Goal: Task Accomplishment & Management: Use online tool/utility

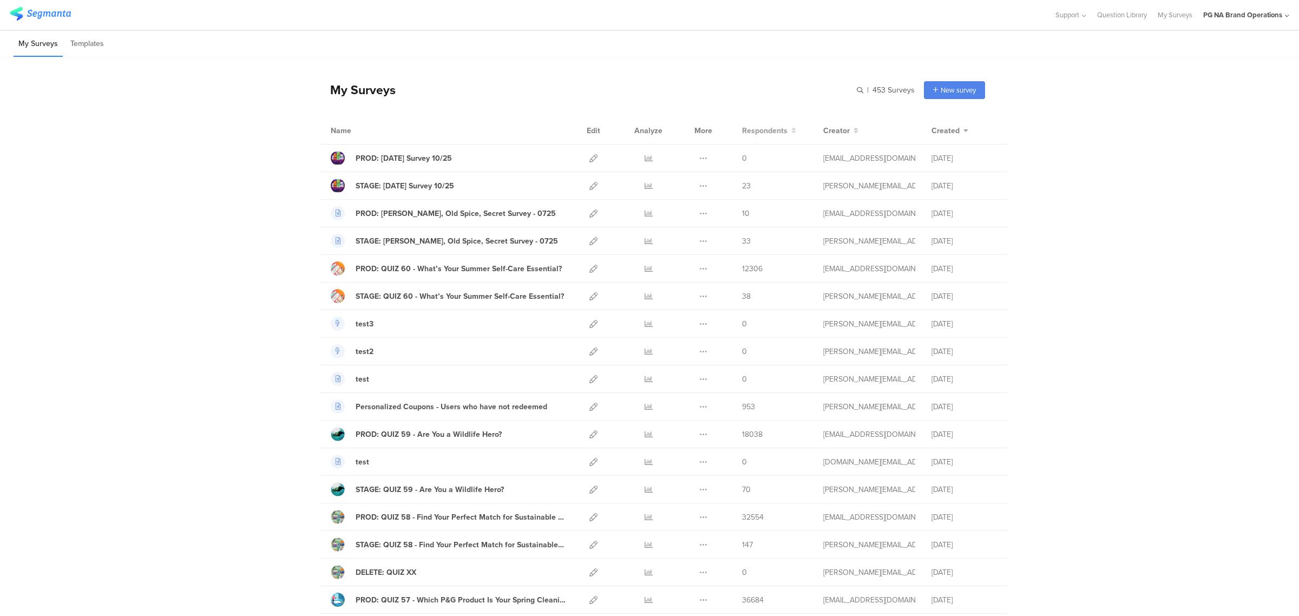
click at [753, 128] on span "Respondents" at bounding box center [764, 130] width 45 height 11
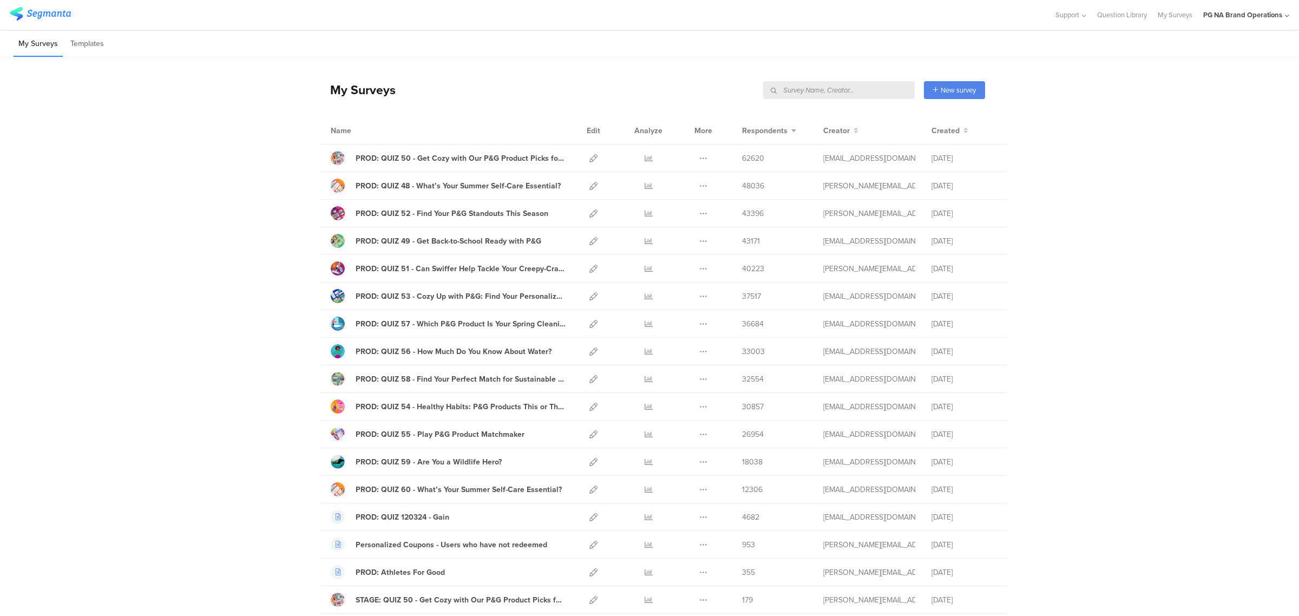
click at [855, 88] on input "text" at bounding box center [839, 90] width 152 height 18
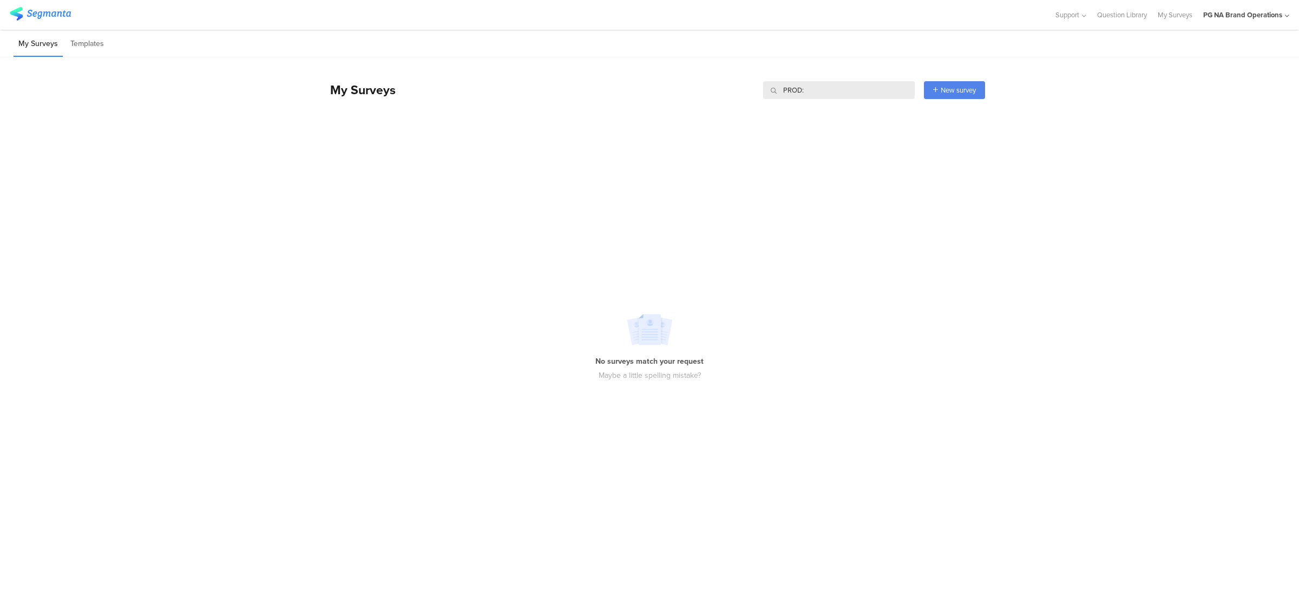
type input "PROD:"
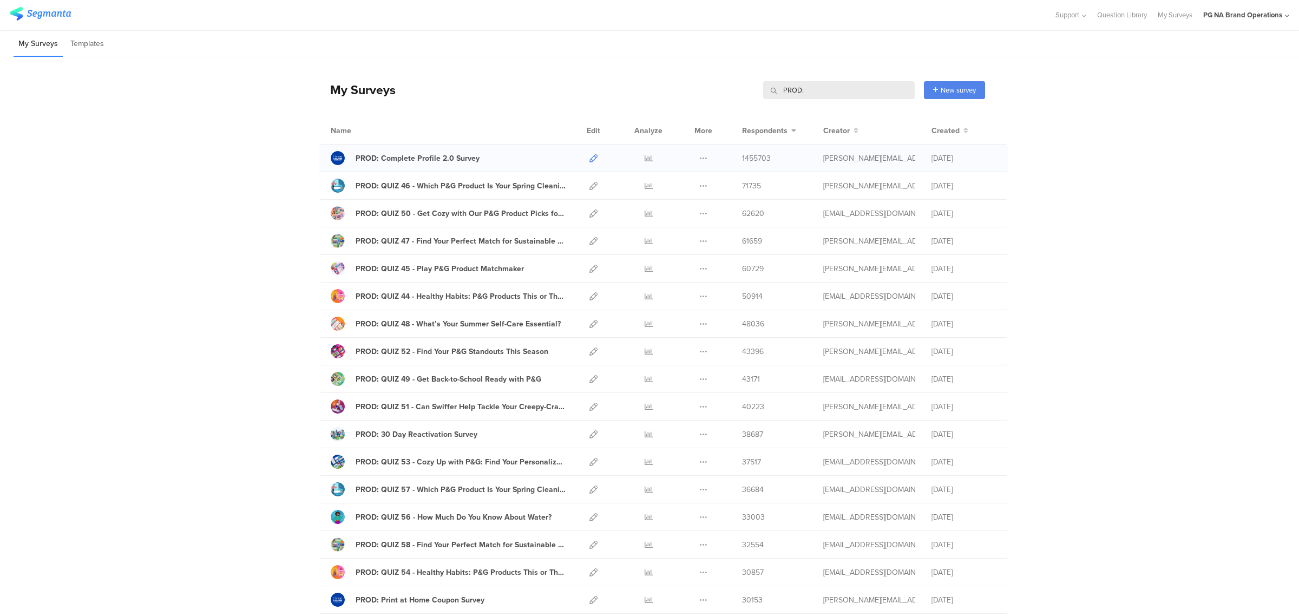
click at [589, 155] on icon at bounding box center [593, 158] width 8 height 8
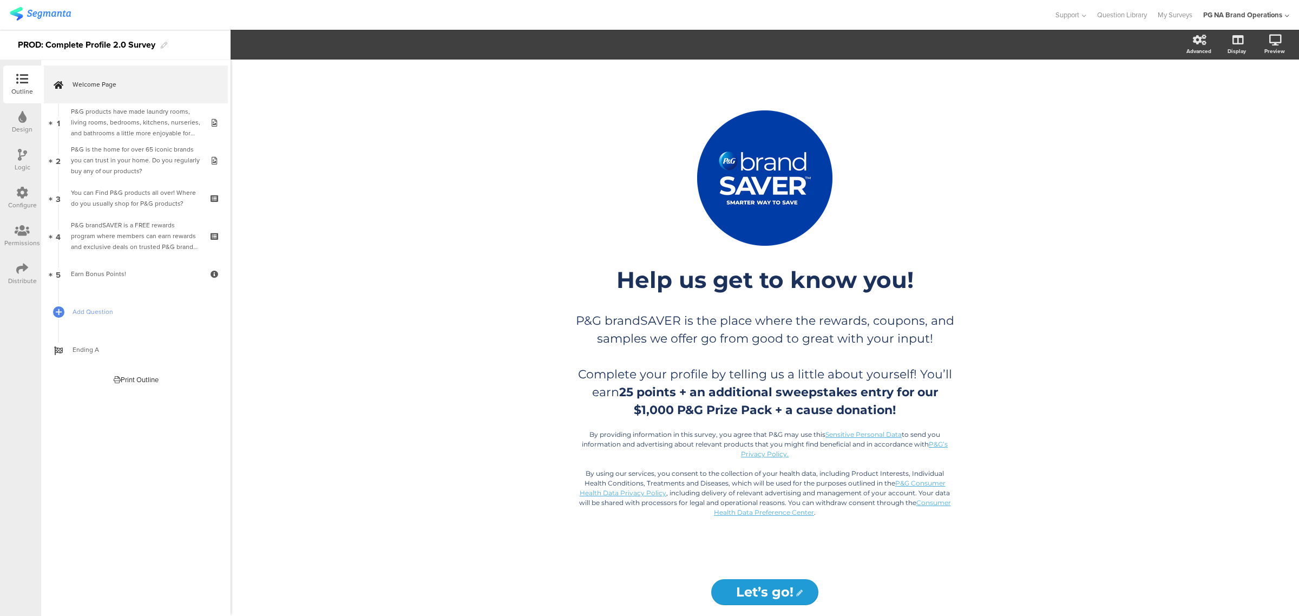
click at [26, 198] on icon at bounding box center [22, 193] width 12 height 12
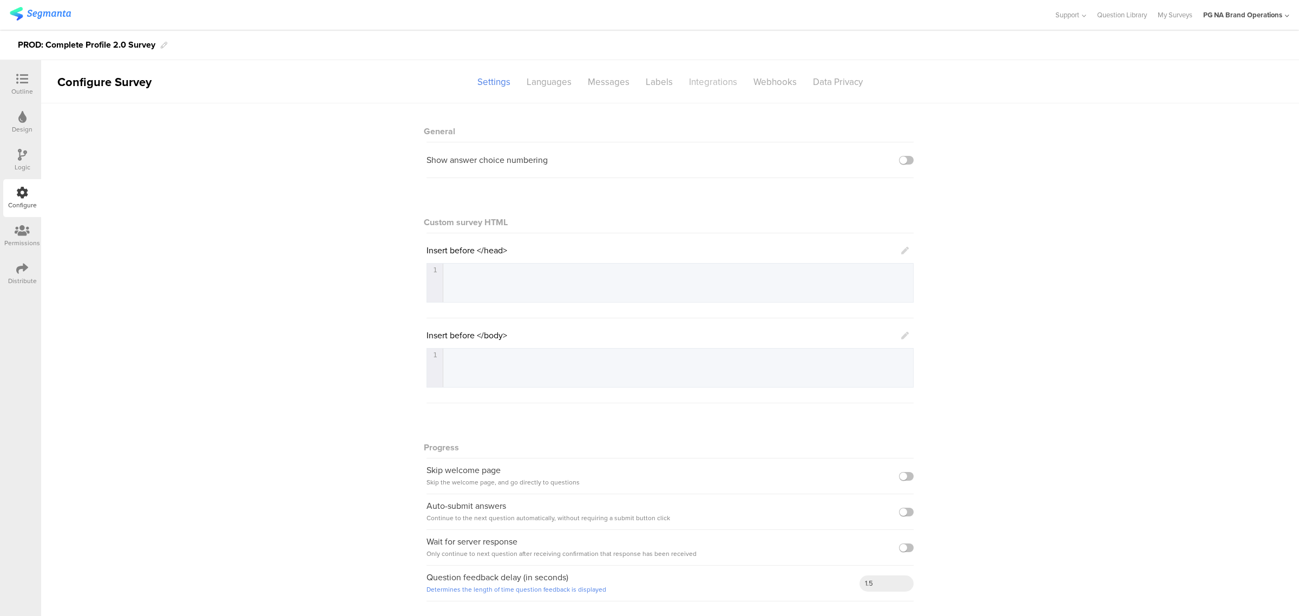
click at [705, 90] on div "Integrations" at bounding box center [713, 82] width 64 height 19
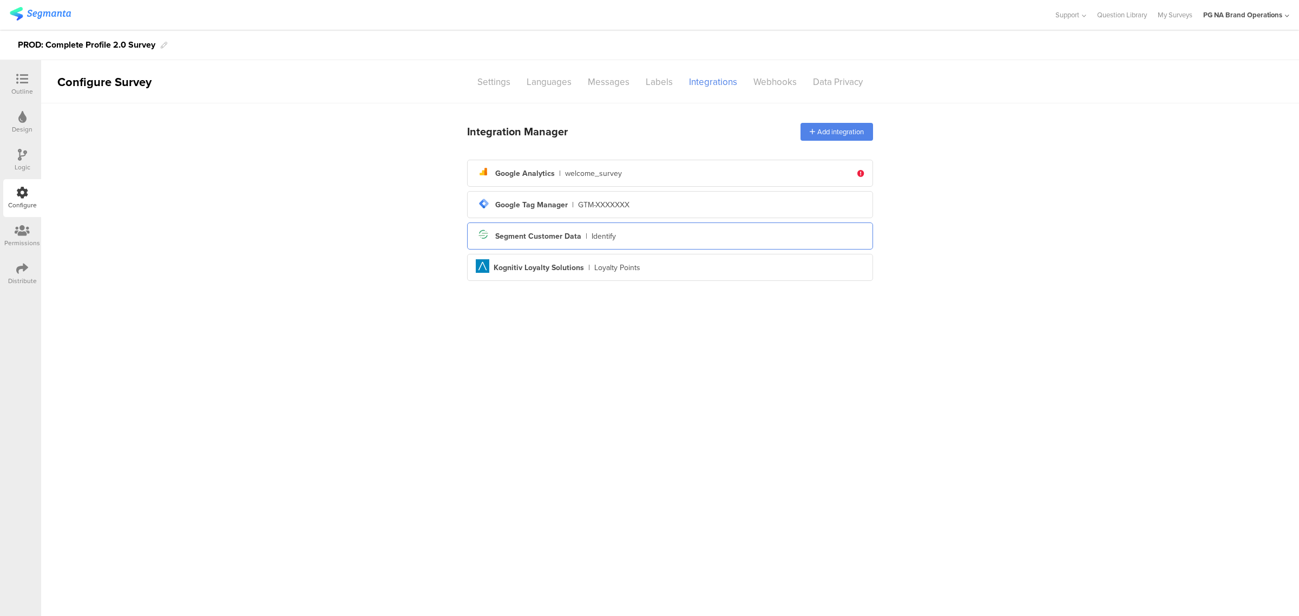
click at [699, 244] on div "Segment icon Created with Sketch. Segment Customer Data | Identify" at bounding box center [670, 236] width 389 height 18
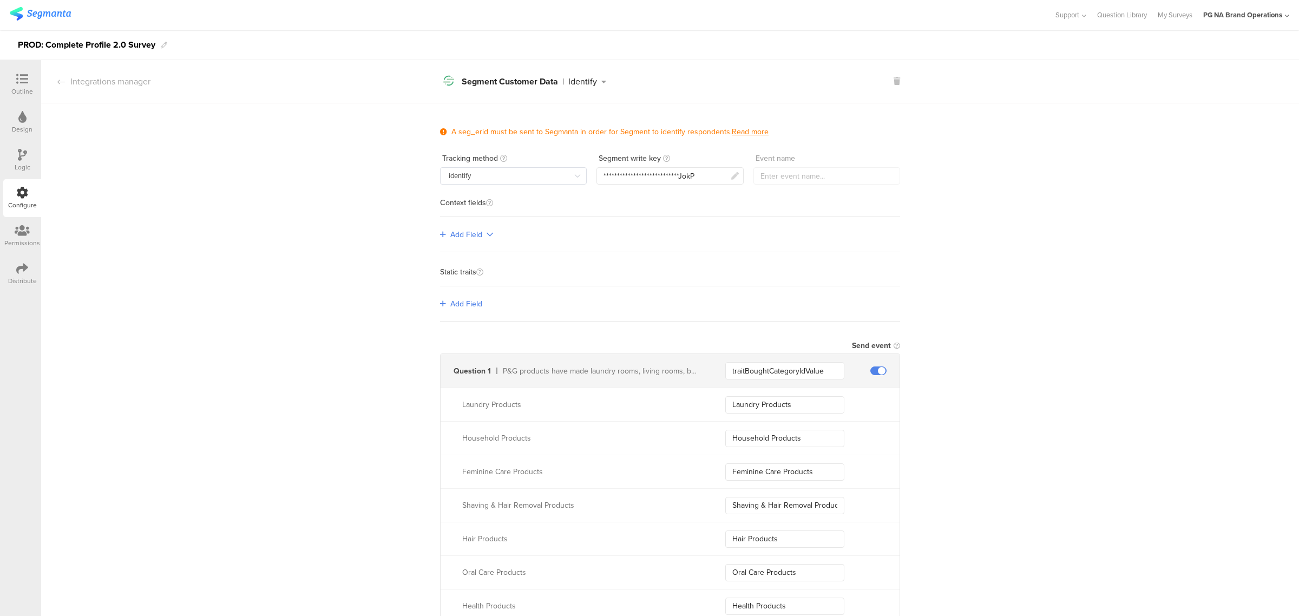
click at [23, 199] on div at bounding box center [22, 194] width 12 height 14
click at [63, 83] on icon at bounding box center [61, 81] width 8 height 9
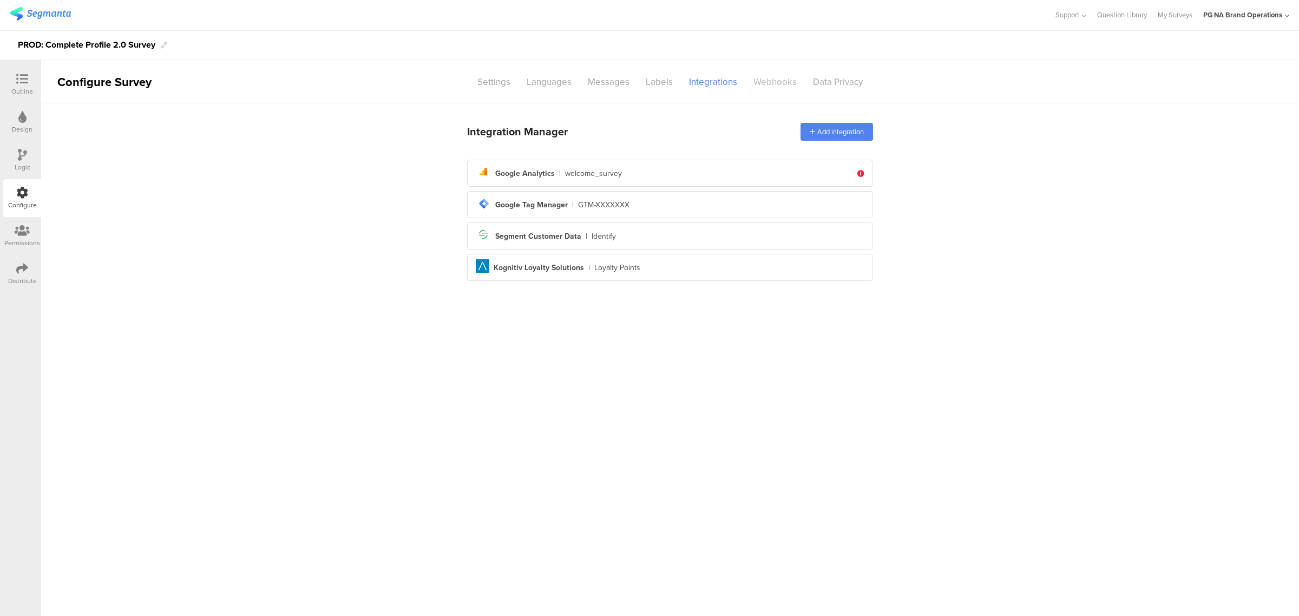
click at [780, 90] on div "Webhooks" at bounding box center [775, 82] width 60 height 19
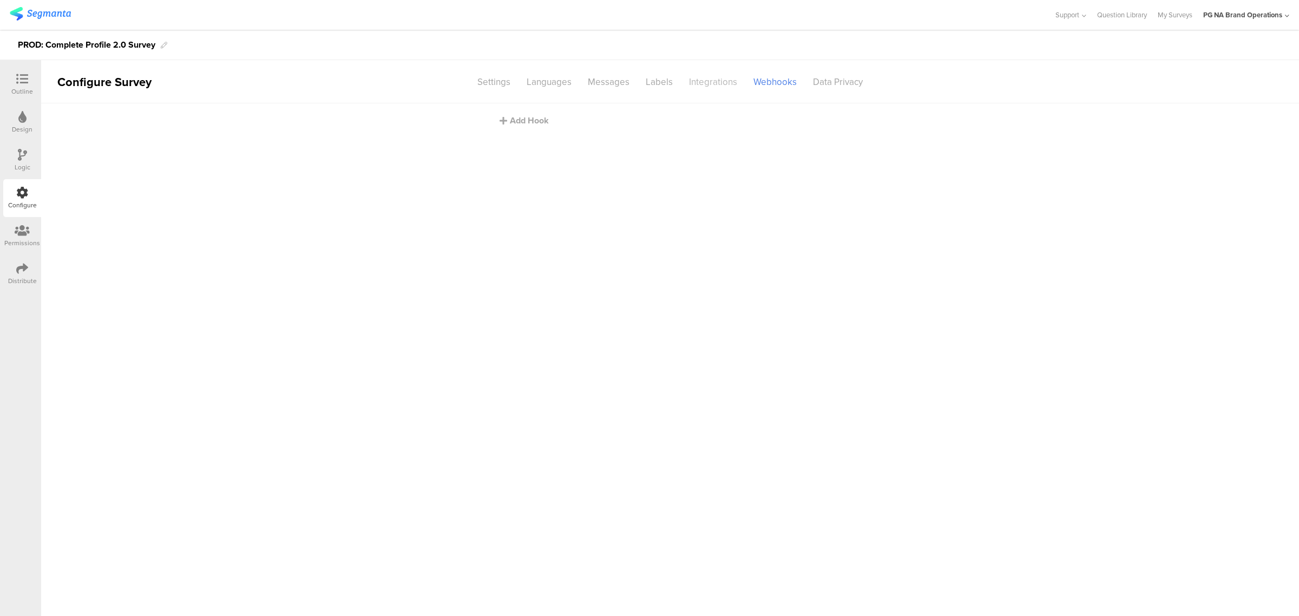
click at [715, 84] on div "Integrations" at bounding box center [713, 82] width 64 height 19
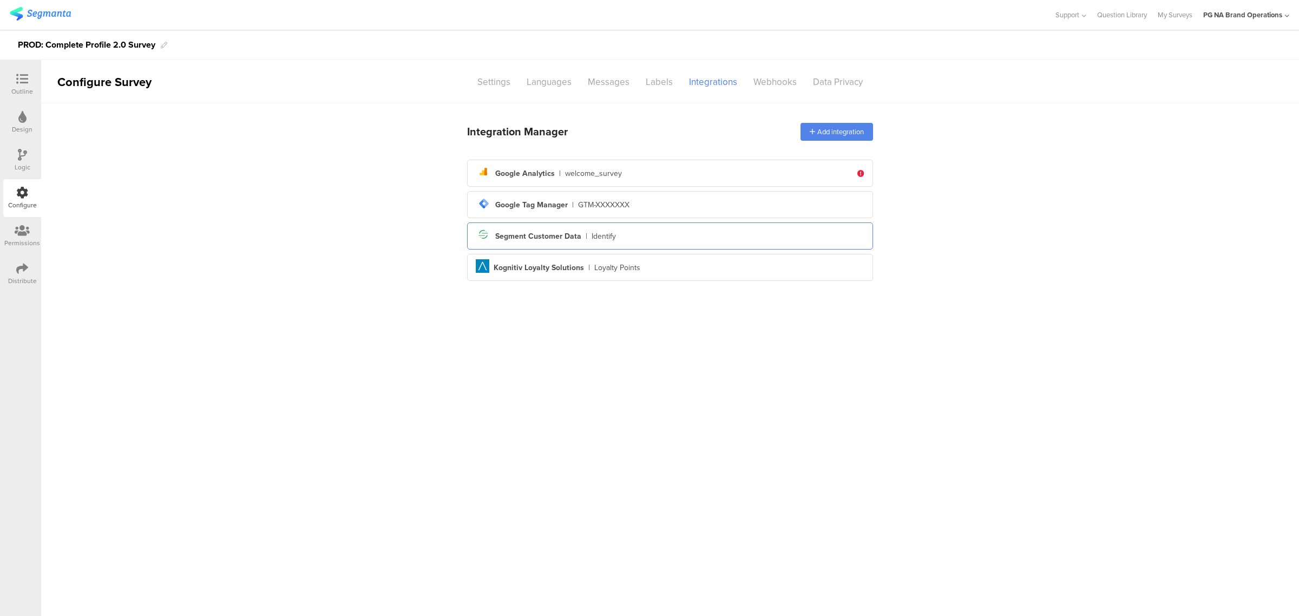
click at [629, 242] on div "Segment icon Created with Sketch. Segment Customer Data | Identify" at bounding box center [670, 236] width 389 height 18
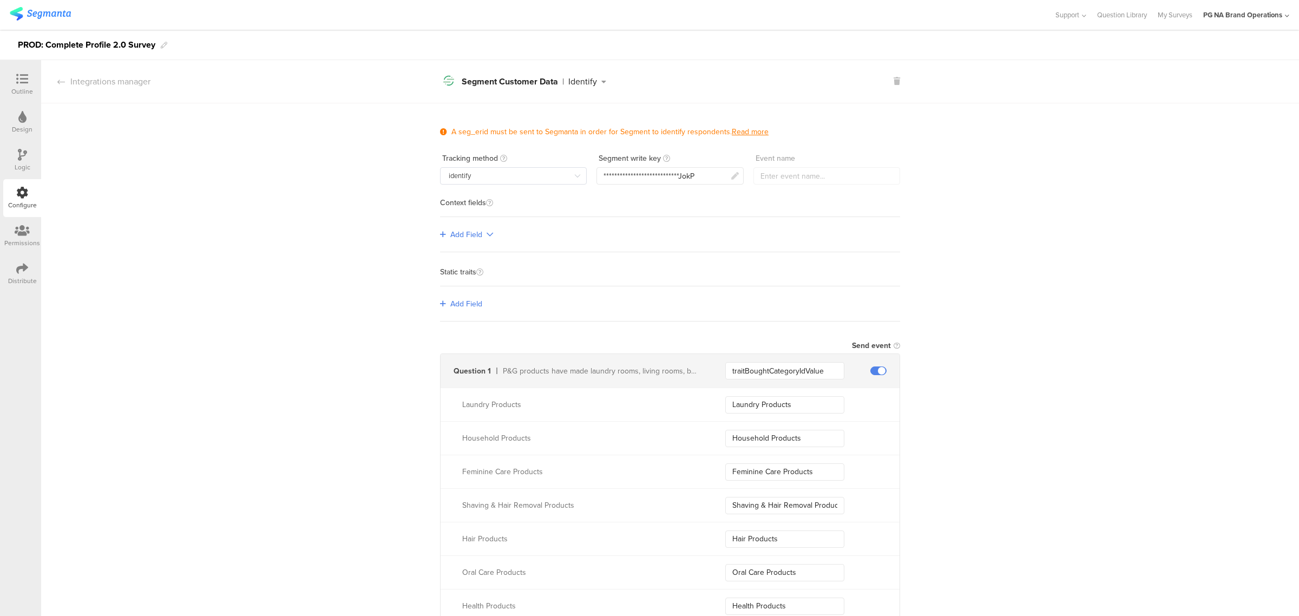
click at [26, 204] on div "Configure" at bounding box center [22, 205] width 29 height 10
click at [61, 84] on icon at bounding box center [61, 81] width 8 height 9
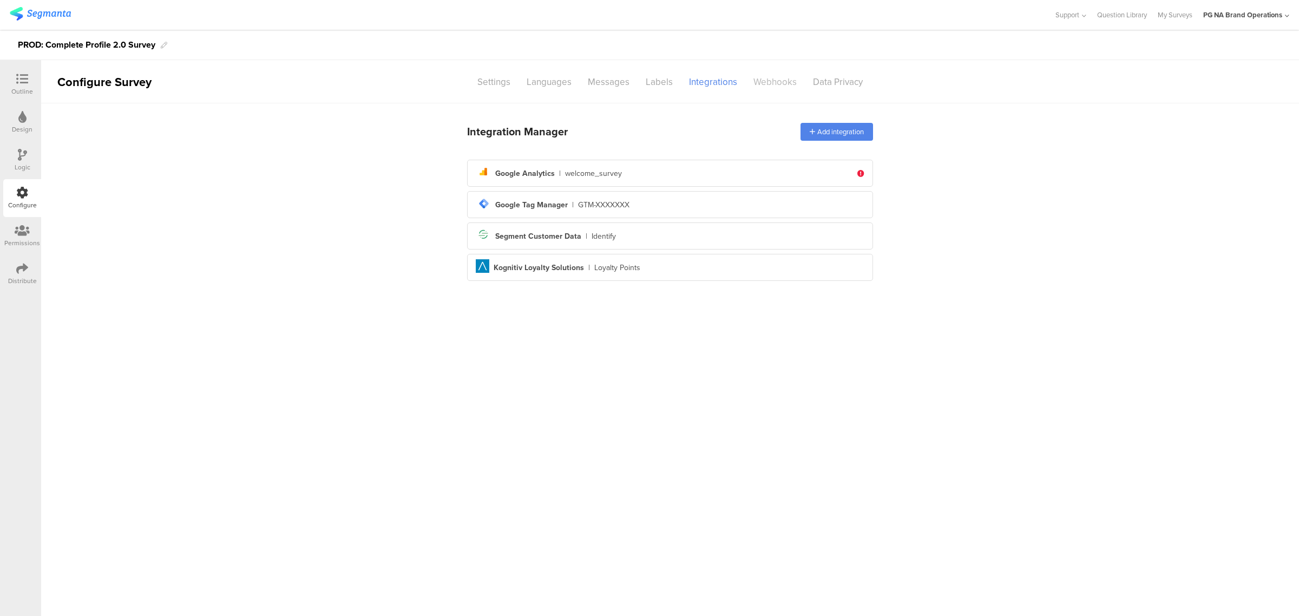
click at [774, 74] on div "Webhooks" at bounding box center [775, 82] width 60 height 19
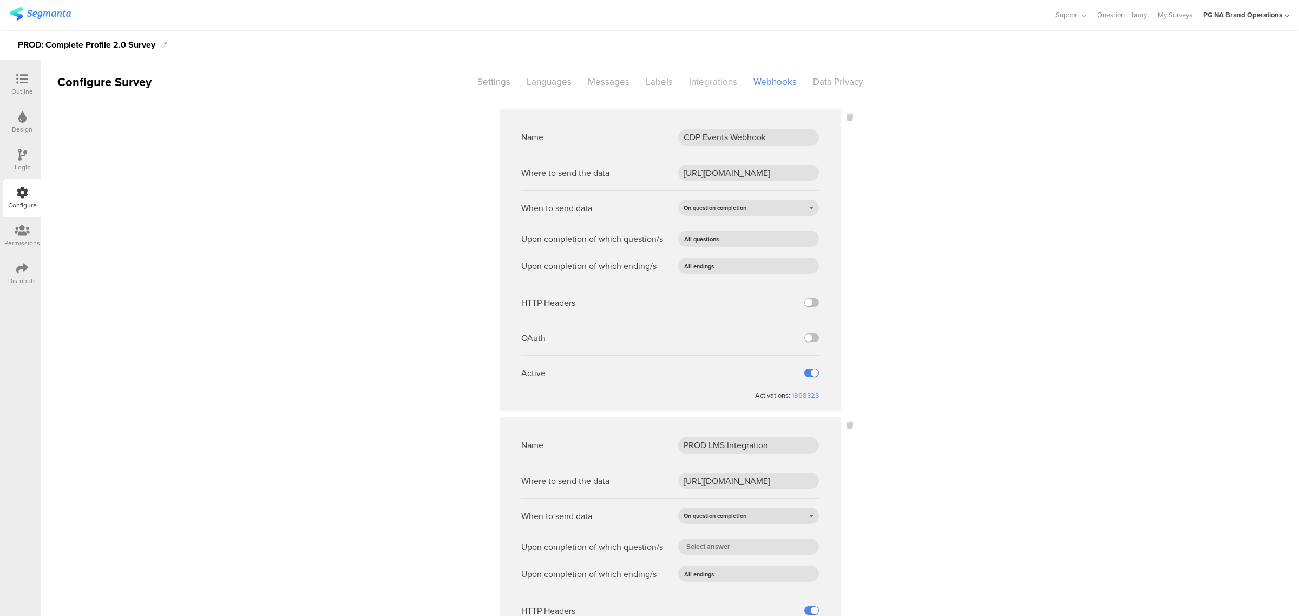
click at [710, 76] on div "Integrations" at bounding box center [713, 82] width 64 height 19
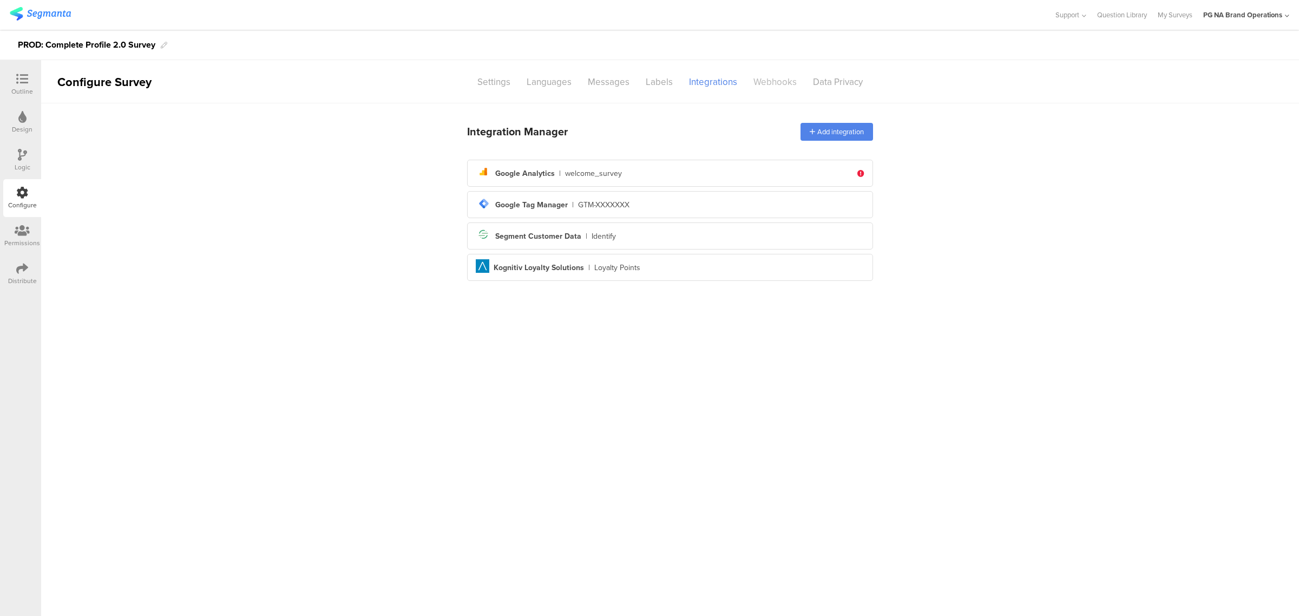
click at [769, 78] on div "Webhooks" at bounding box center [775, 82] width 60 height 19
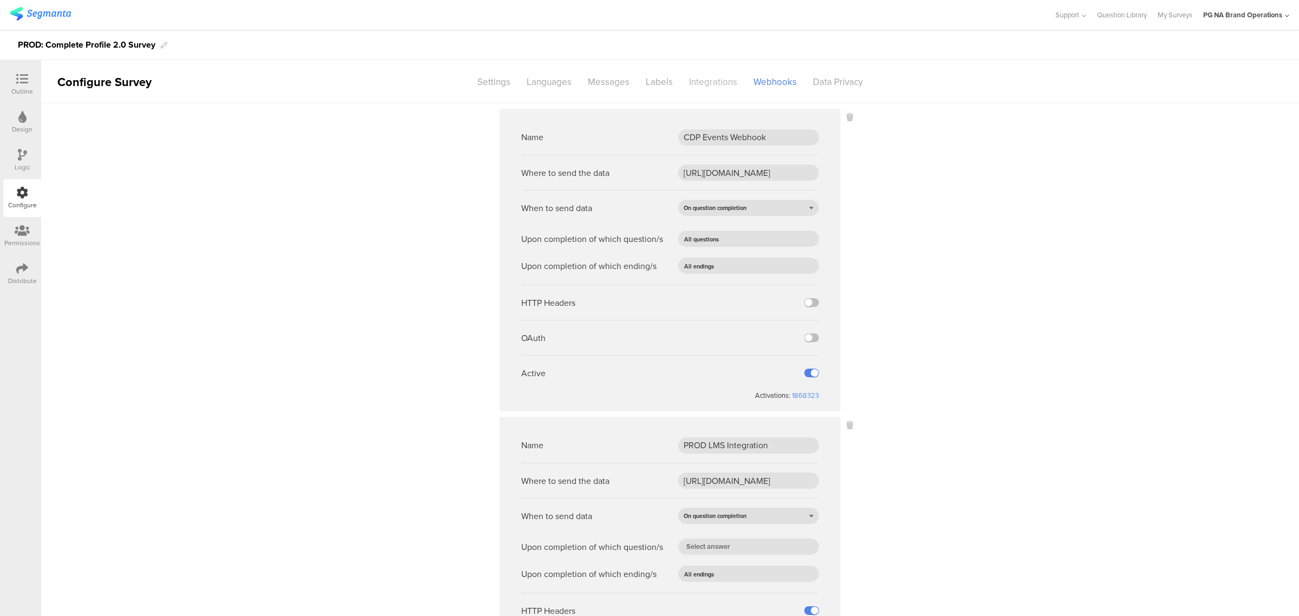
click at [713, 80] on div "Integrations" at bounding box center [713, 82] width 64 height 19
